Goal: Task Accomplishment & Management: Use online tool/utility

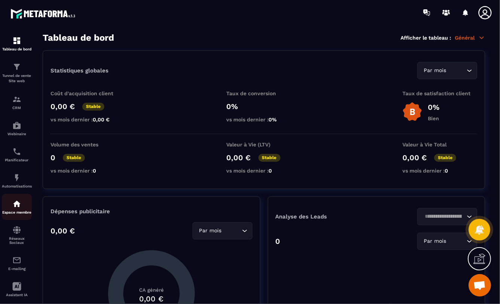
click at [15, 205] on img at bounding box center [16, 204] width 9 height 9
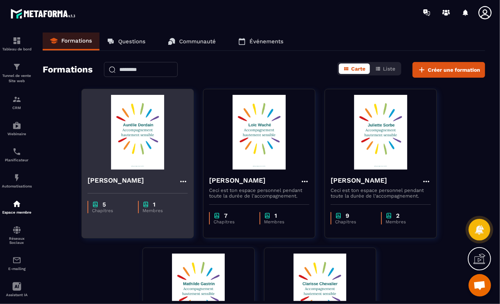
click at [137, 143] on img at bounding box center [138, 132] width 100 height 75
click at [134, 144] on img at bounding box center [138, 132] width 100 height 75
click at [137, 152] on img at bounding box center [138, 132] width 100 height 75
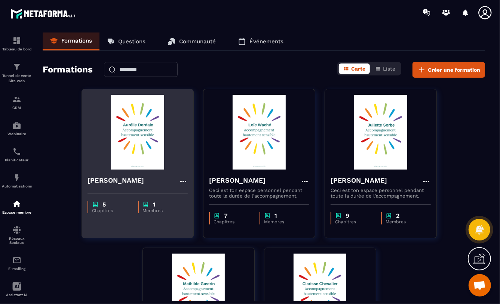
click at [137, 152] on img at bounding box center [138, 132] width 100 height 75
click at [134, 128] on img at bounding box center [138, 132] width 100 height 75
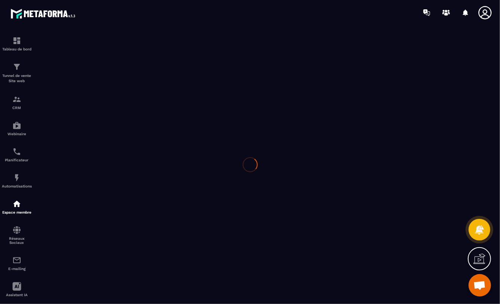
click at [484, 11] on icon at bounding box center [485, 12] width 15 height 15
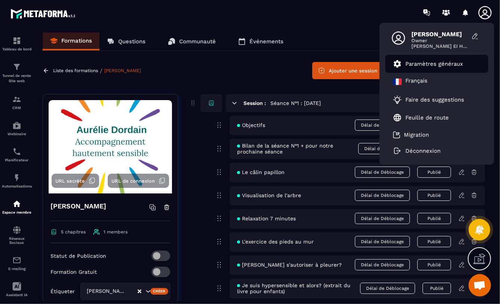
drag, startPoint x: 413, startPoint y: 62, endPoint x: 409, endPoint y: 60, distance: 4.0
click at [413, 62] on p "Paramètres généraux" at bounding box center [435, 64] width 58 height 7
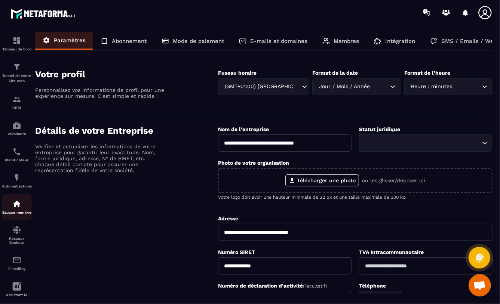
click at [14, 205] on img at bounding box center [16, 204] width 9 height 9
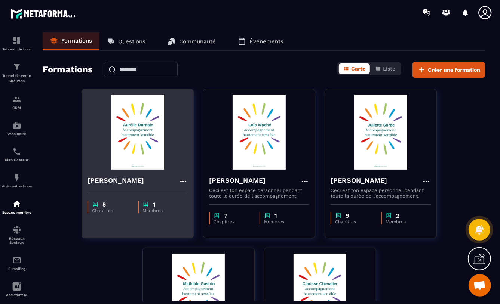
click at [141, 131] on img at bounding box center [138, 132] width 100 height 75
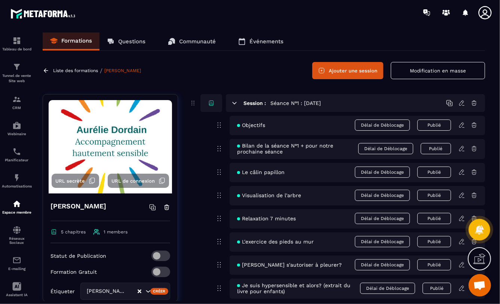
click at [333, 69] on button "Ajouter une session" at bounding box center [347, 70] width 71 height 17
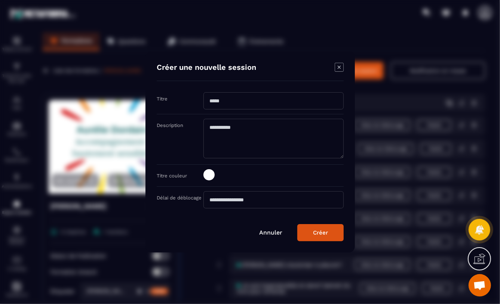
click at [208, 101] on input "Modal window" at bounding box center [273, 100] width 140 height 17
type input "*********"
click at [341, 67] on icon "Modal window" at bounding box center [339, 67] width 9 height 9
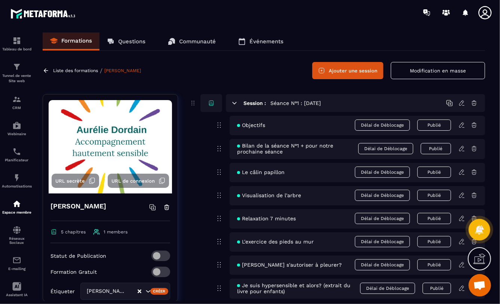
click at [344, 68] on button "Ajouter une session" at bounding box center [347, 70] width 71 height 17
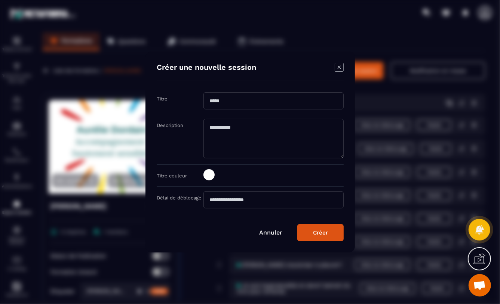
click at [209, 102] on input "Modal window" at bounding box center [273, 100] width 140 height 17
type input "**********"
click at [333, 236] on button "Créer" at bounding box center [320, 232] width 46 height 17
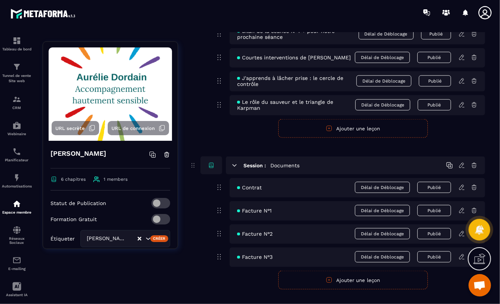
scroll to position [718, 0]
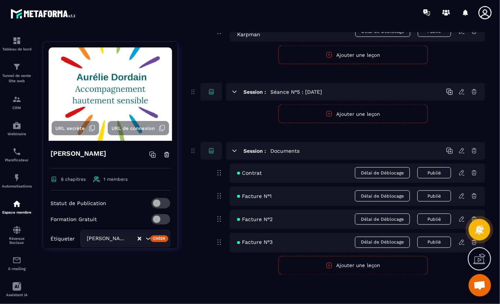
click at [377, 113] on button "Ajouter une leçon" at bounding box center [353, 114] width 150 height 19
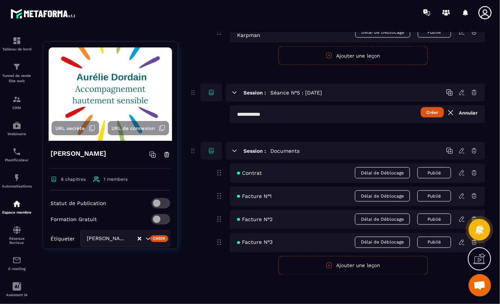
click at [237, 114] on input "text" at bounding box center [357, 114] width 255 height 18
type input "**********"
click at [437, 111] on button "Créer" at bounding box center [432, 112] width 23 height 10
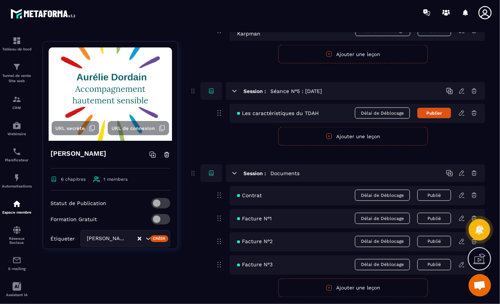
click at [462, 114] on icon at bounding box center [462, 113] width 7 height 7
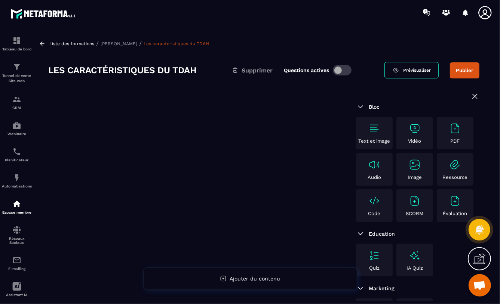
click at [410, 166] on img at bounding box center [415, 165] width 12 height 12
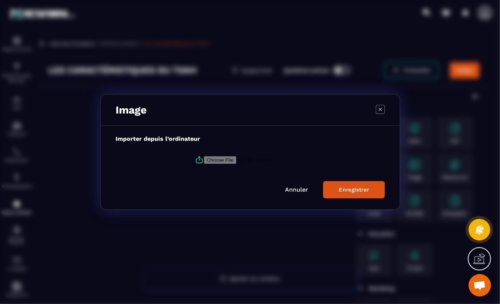
click at [211, 160] on input "Modal window" at bounding box center [255, 160] width 102 height 8
type input "**********"
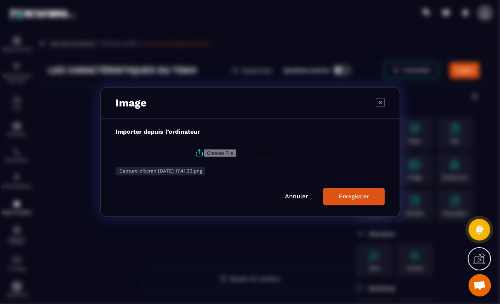
click at [359, 196] on div "Enregistrer" at bounding box center [354, 197] width 30 height 7
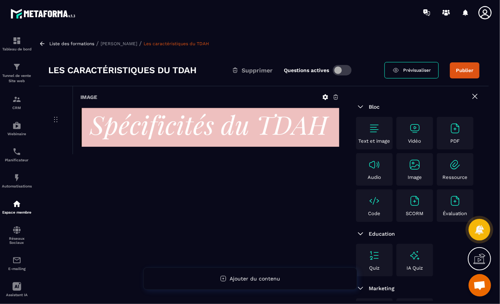
click at [453, 128] on img at bounding box center [455, 129] width 12 height 12
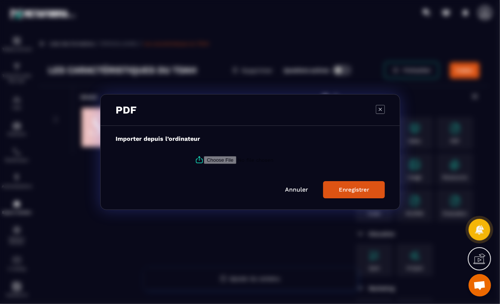
click at [227, 158] on input "Modal window" at bounding box center [255, 160] width 102 height 8
type input "**********"
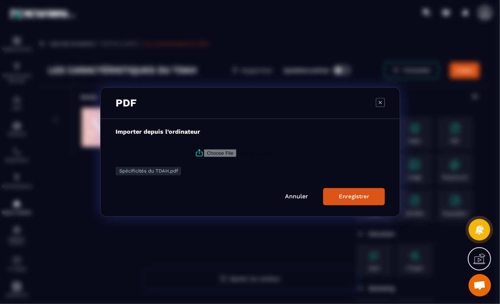
click at [358, 197] on div "Enregistrer" at bounding box center [354, 197] width 30 height 7
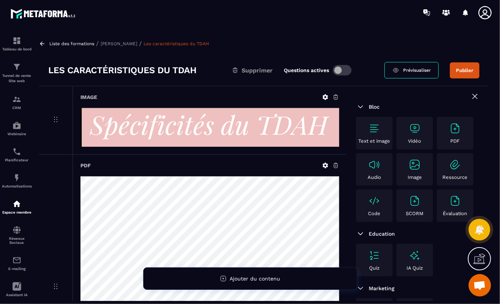
click at [457, 128] on img at bounding box center [455, 129] width 12 height 12
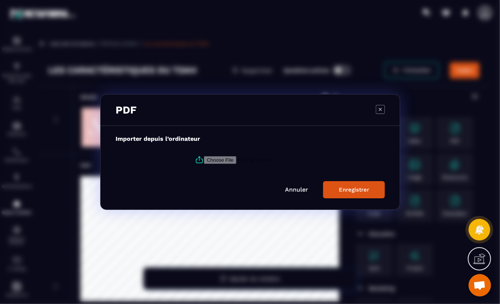
click at [217, 160] on input "Modal window" at bounding box center [255, 160] width 102 height 8
type input "**********"
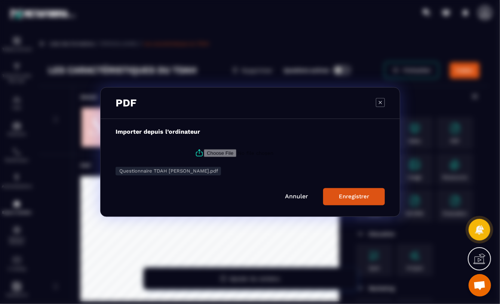
drag, startPoint x: 355, startPoint y: 197, endPoint x: 374, endPoint y: 190, distance: 20.8
click at [355, 197] on div "Enregistrer" at bounding box center [354, 197] width 30 height 7
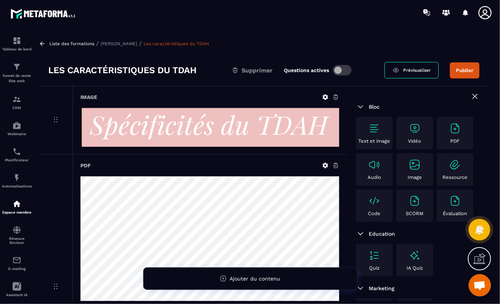
click at [339, 70] on span at bounding box center [342, 70] width 19 height 10
click at [461, 68] on button "Publier" at bounding box center [465, 70] width 30 height 16
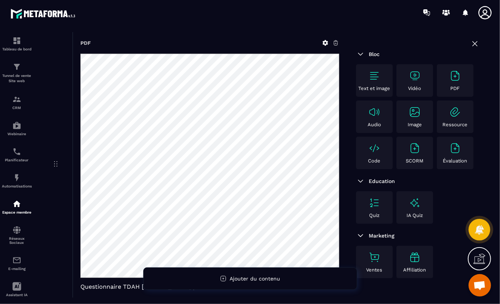
scroll to position [389, 0]
click at [473, 42] on icon at bounding box center [475, 44] width 4 height 4
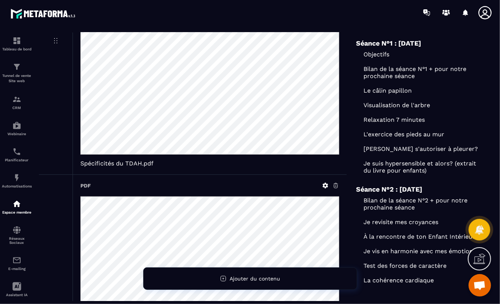
scroll to position [0, 0]
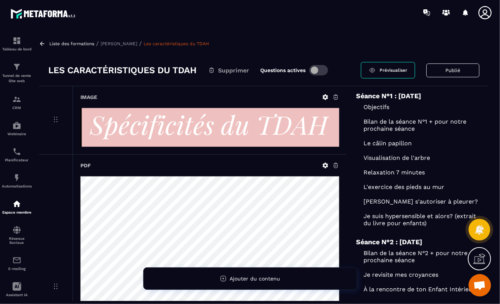
click at [394, 68] on span "Prévisualiser" at bounding box center [394, 70] width 28 height 5
click at [450, 70] on button "Publié" at bounding box center [452, 71] width 53 height 14
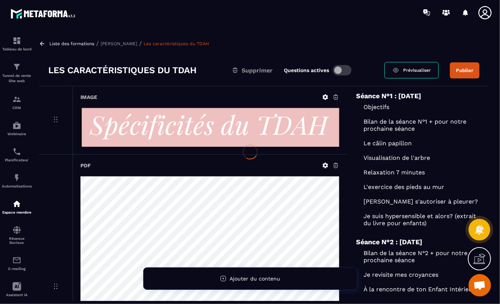
click at [459, 69] on div at bounding box center [250, 152] width 500 height 304
click at [469, 70] on div at bounding box center [250, 152] width 500 height 304
click at [470, 70] on button "Publier" at bounding box center [465, 70] width 30 height 16
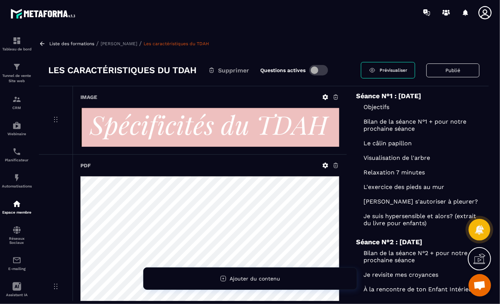
click at [113, 43] on p "[PERSON_NAME]" at bounding box center [119, 43] width 37 height 5
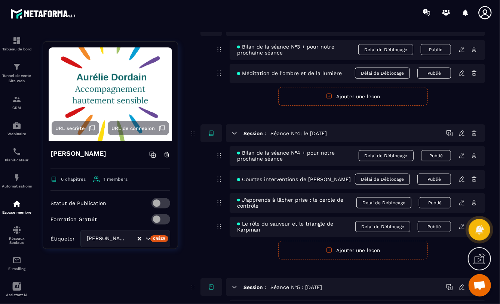
scroll to position [660, 0]
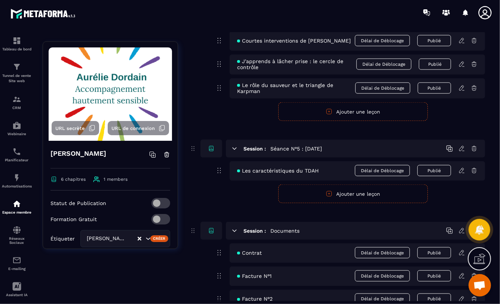
drag, startPoint x: 349, startPoint y: 196, endPoint x: 342, endPoint y: 195, distance: 6.8
click at [349, 196] on button "Ajouter une leçon" at bounding box center [353, 194] width 150 height 19
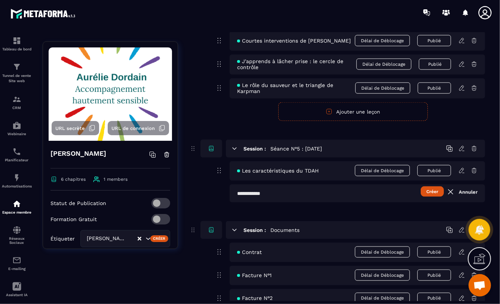
click at [238, 195] on input "text" at bounding box center [357, 194] width 255 height 18
type input "**********"
click at [438, 194] on button "Créer" at bounding box center [432, 192] width 23 height 10
